Goal: Task Accomplishment & Management: Complete application form

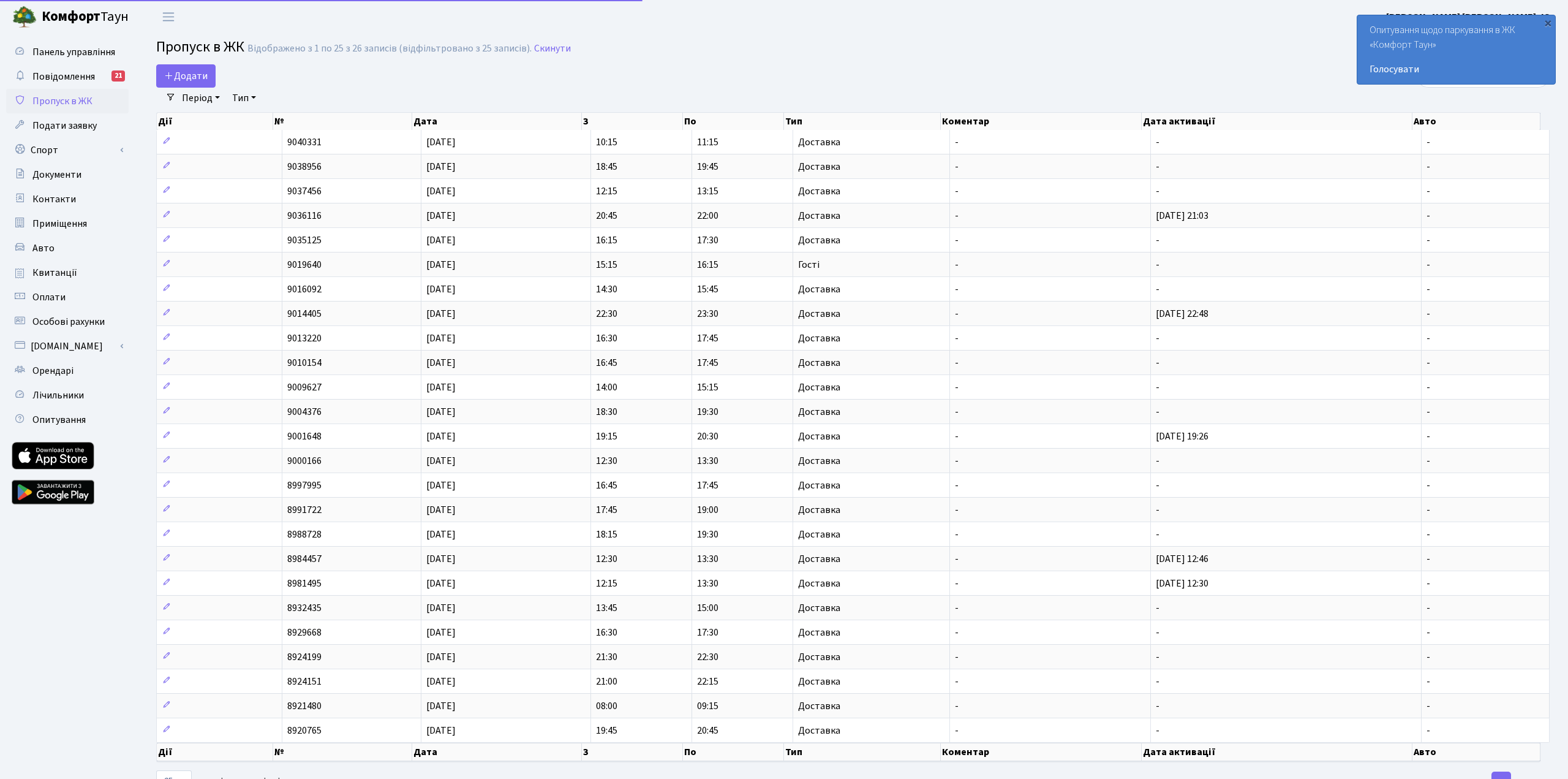
select select "25"
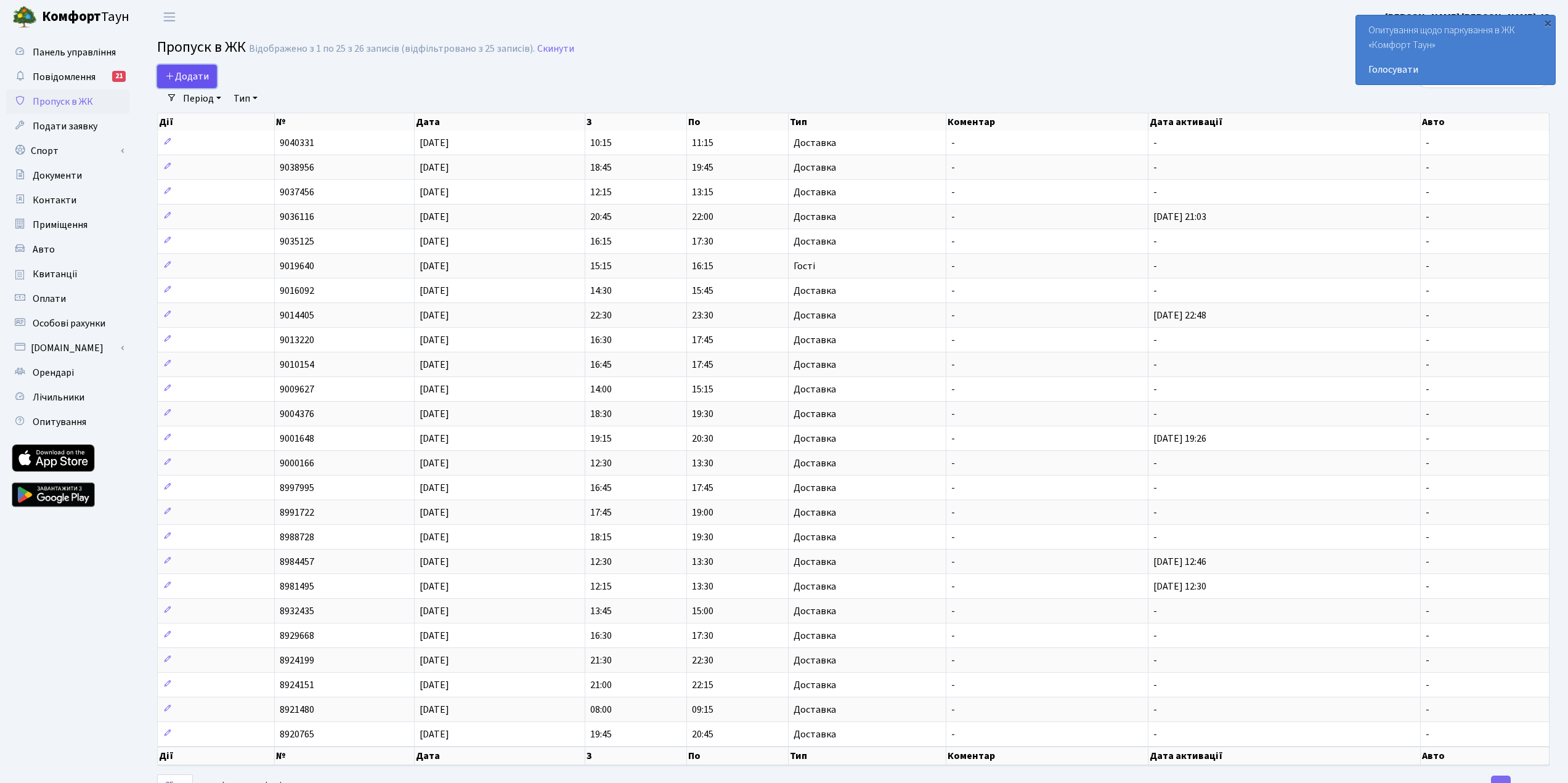
click at [196, 75] on span "Додати" at bounding box center [187, 76] width 44 height 13
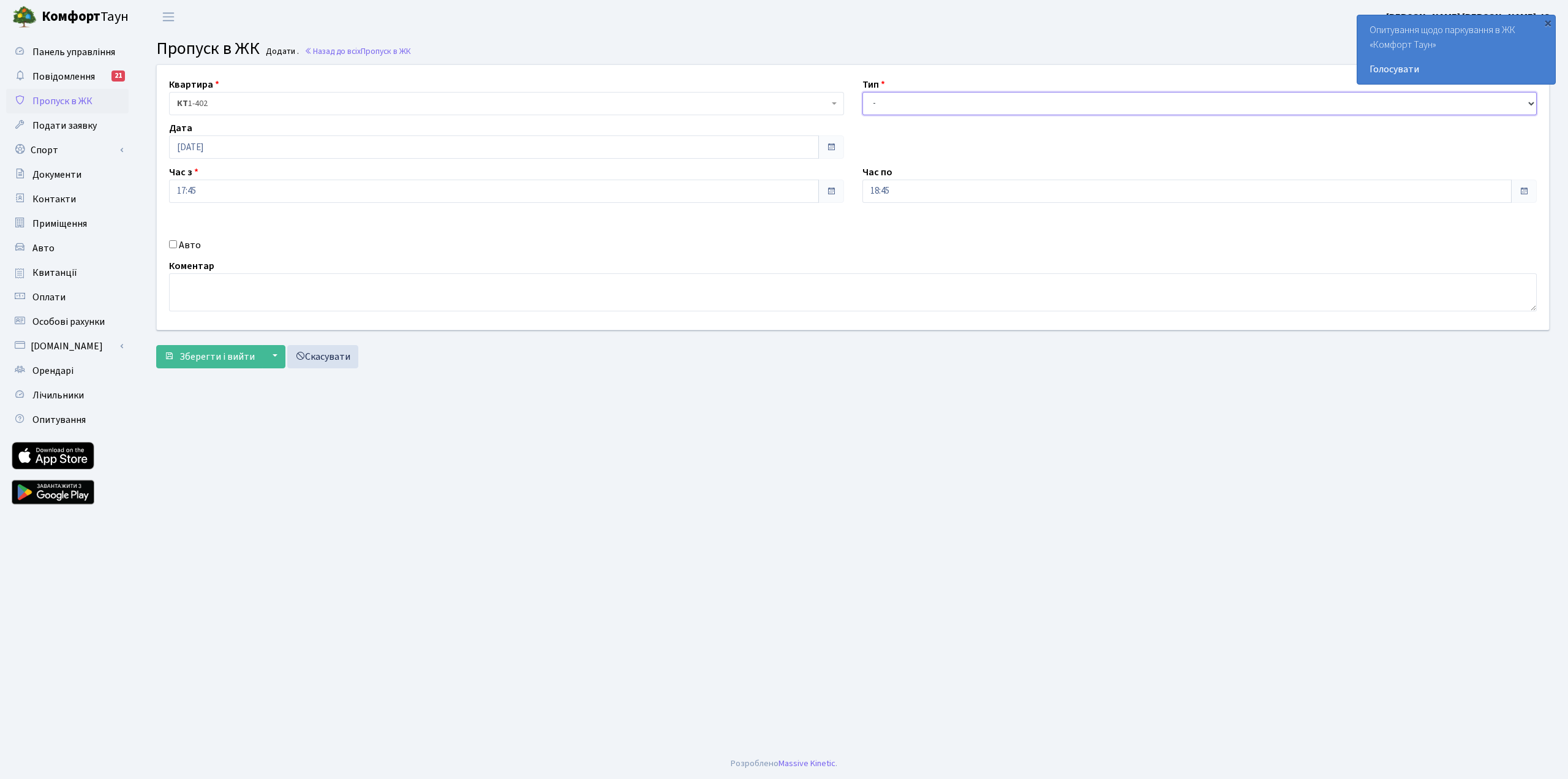
click at [930, 104] on select "- Доставка Таксі Гості Сервіс" at bounding box center [1200, 103] width 675 height 23
select select "1"
click at [863, 92] on select "- Доставка Таксі Гості Сервіс" at bounding box center [1200, 103] width 675 height 23
click at [232, 358] on span "Зберегти і вийти" at bounding box center [217, 356] width 75 height 13
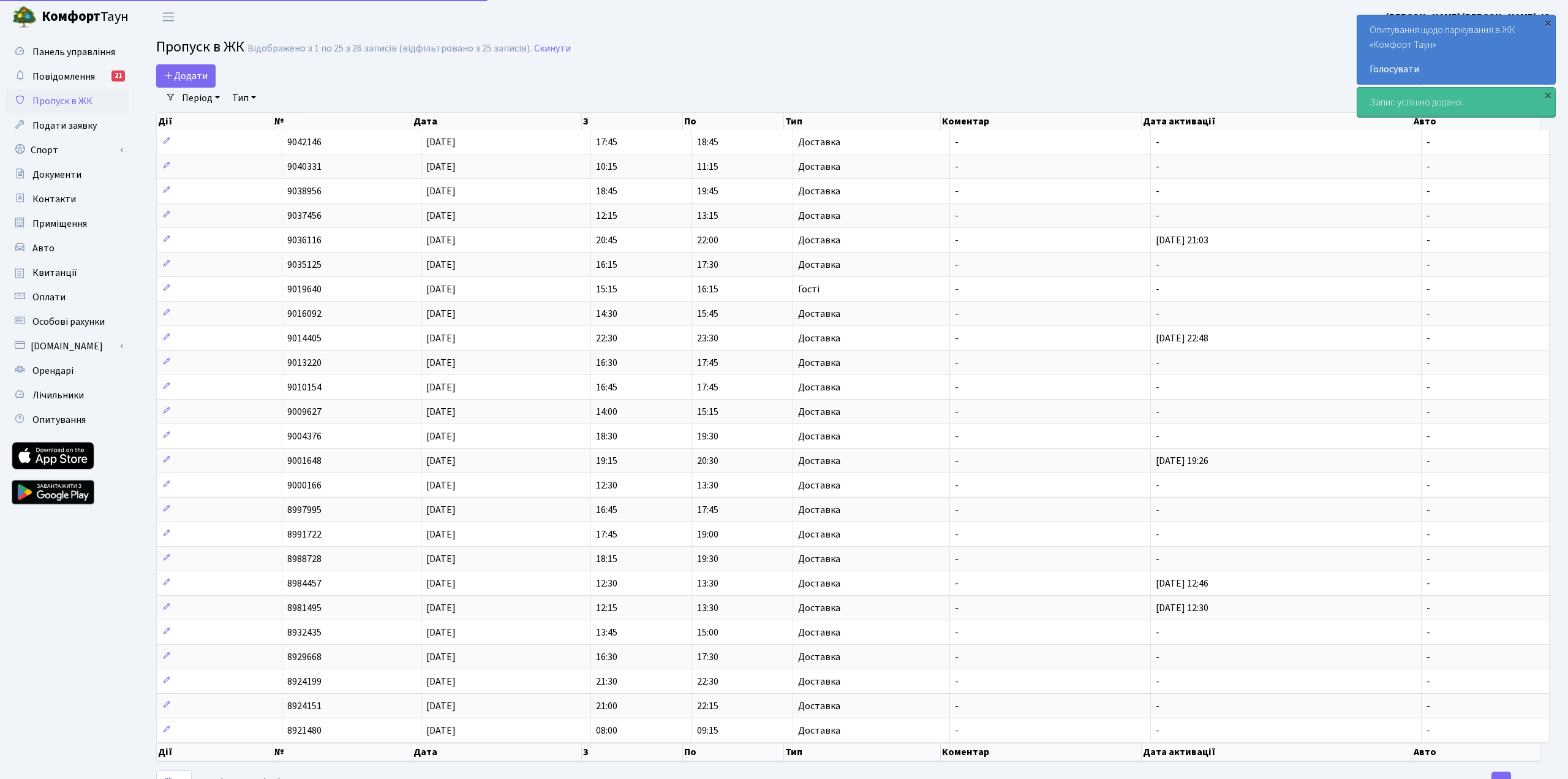
select select "25"
